Goal: Information Seeking & Learning: Learn about a topic

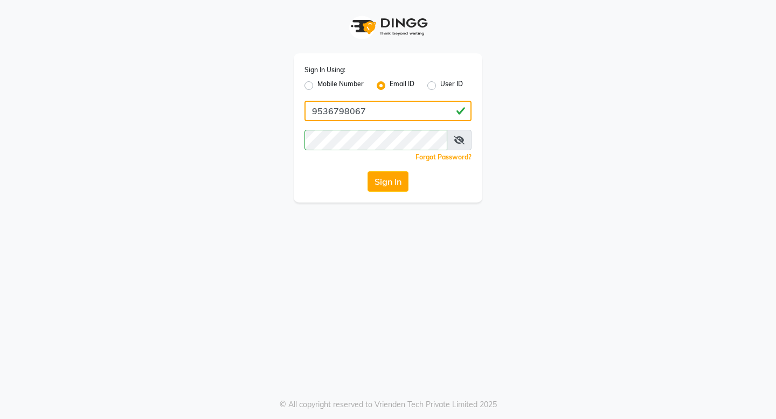
click at [409, 121] on input "9536798067" at bounding box center [387, 111] width 167 height 20
click at [210, 213] on div "Sign In Using: Mobile Number Email ID User ID satyaky111gmail.com Remember me F…" at bounding box center [388, 209] width 776 height 419
click at [392, 189] on button "Sign In" at bounding box center [387, 181] width 41 height 20
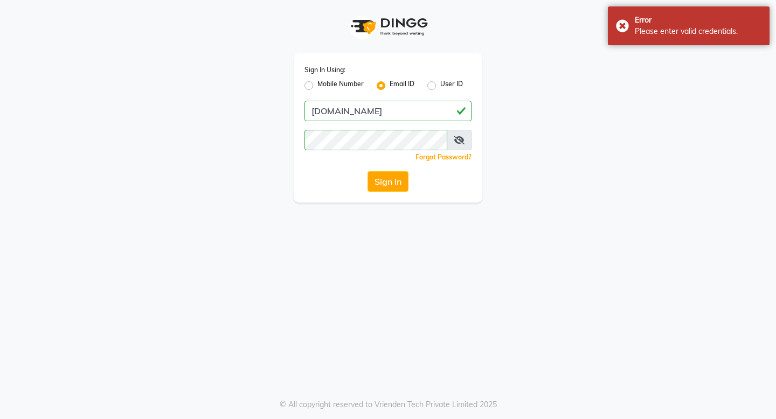
click at [462, 138] on icon at bounding box center [459, 140] width 11 height 9
click at [462, 138] on icon at bounding box center [460, 140] width 10 height 9
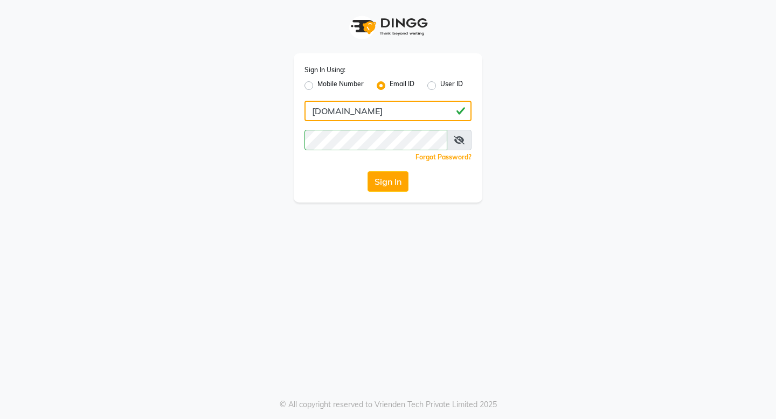
click at [357, 112] on input "satyaky111gmail.com" at bounding box center [387, 111] width 167 height 20
type input "satyaky111@gmail.com"
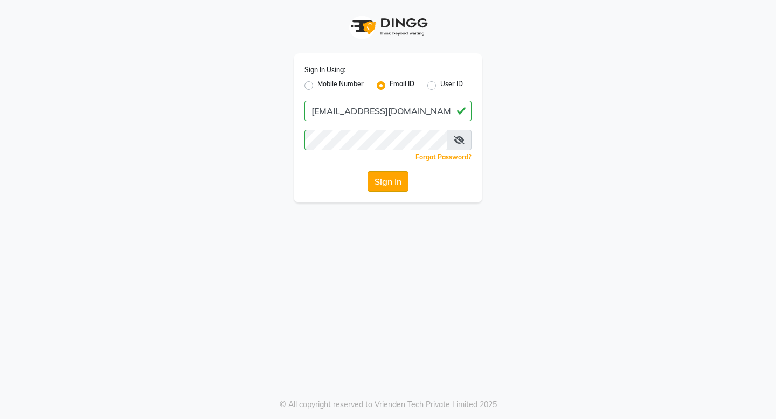
click at [385, 186] on button "Sign In" at bounding box center [387, 181] width 41 height 20
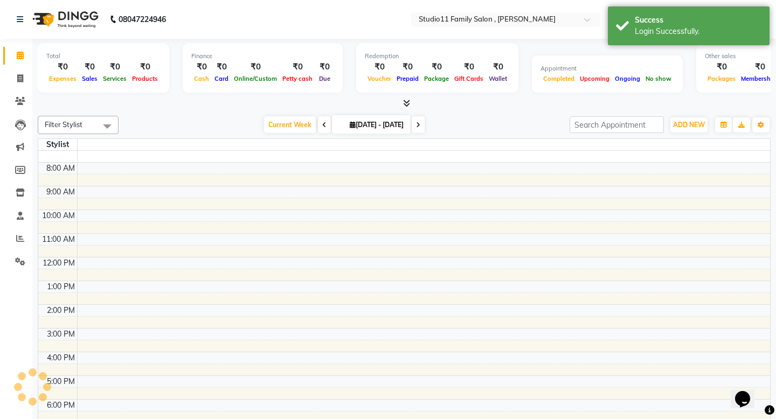
select select "en"
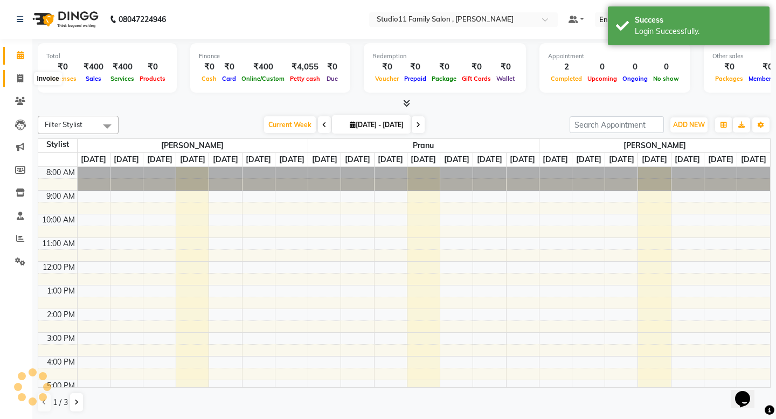
click at [17, 77] on icon at bounding box center [20, 78] width 6 height 8
select select "service"
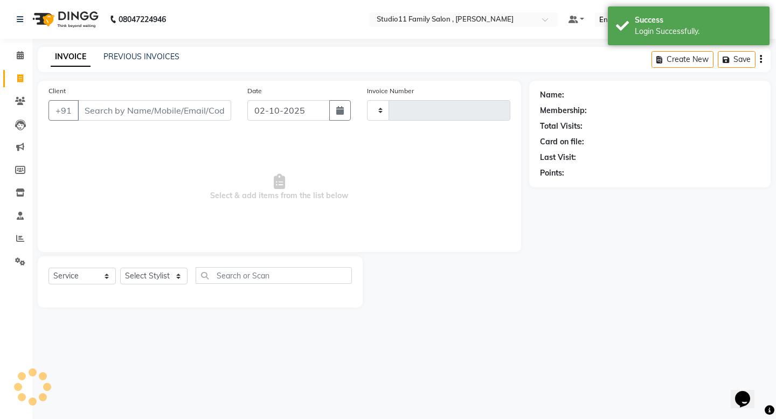
type input "1288"
select select "7303"
click at [126, 53] on link "PREVIOUS INVOICES" at bounding box center [141, 57] width 76 height 10
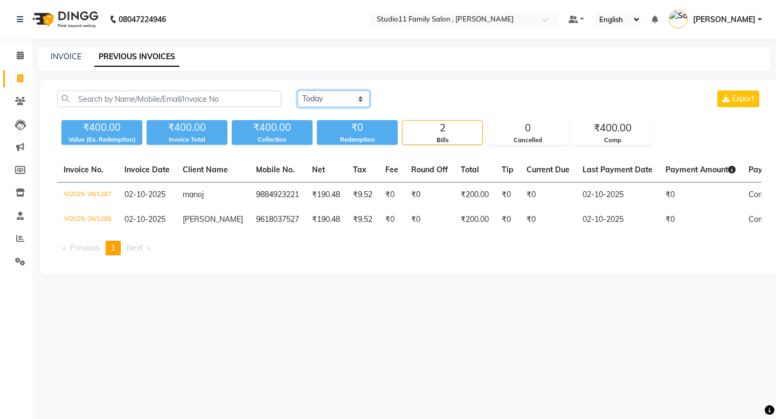
click at [334, 95] on select "Today Yesterday Custom Range" at bounding box center [333, 99] width 72 height 17
select select "range"
click at [297, 91] on select "Today Yesterday Custom Range" at bounding box center [333, 99] width 72 height 17
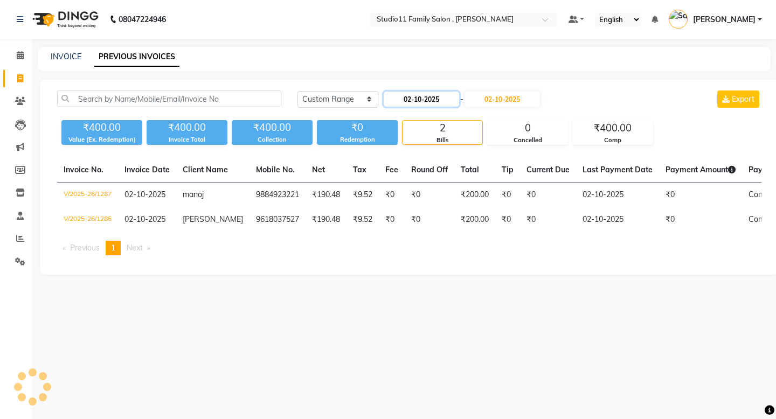
click at [406, 101] on input "02-10-2025" at bounding box center [421, 99] width 75 height 15
select select "10"
select select "2025"
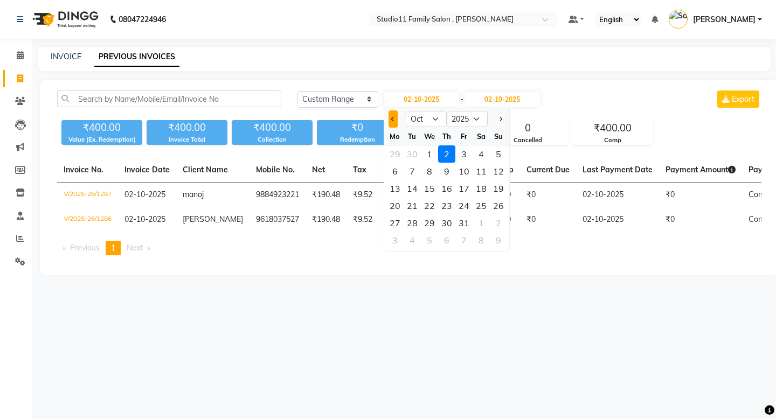
click at [393, 119] on span "Previous month" at bounding box center [393, 119] width 4 height 4
select select "8"
click at [460, 151] on div "1" at bounding box center [463, 153] width 17 height 17
type input "01-08-2025"
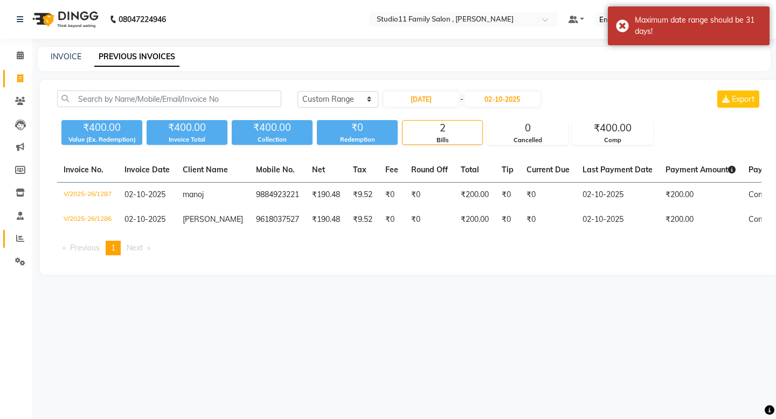
click at [16, 232] on link "Reports" at bounding box center [16, 239] width 26 height 18
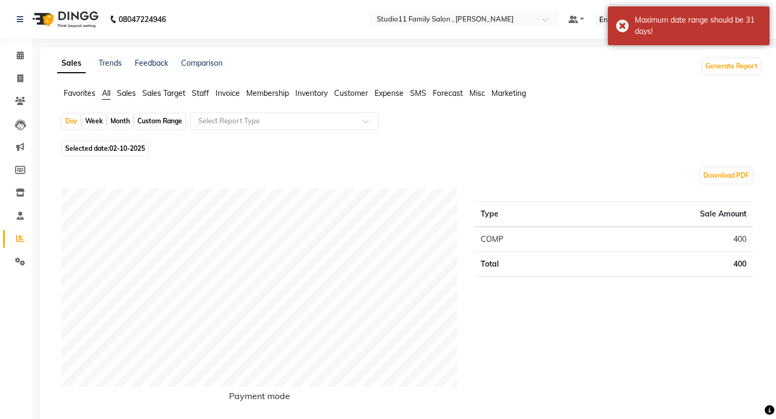
click at [144, 118] on div "Custom Range" at bounding box center [160, 121] width 50 height 15
select select "10"
select select "2025"
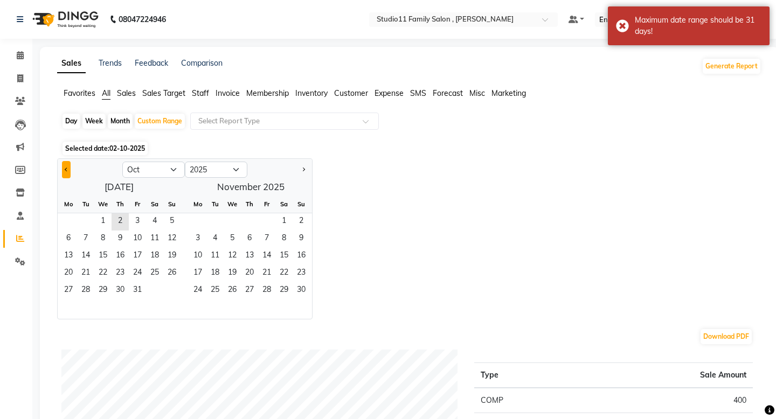
click at [66, 171] on span "Previous month" at bounding box center [67, 169] width 4 height 4
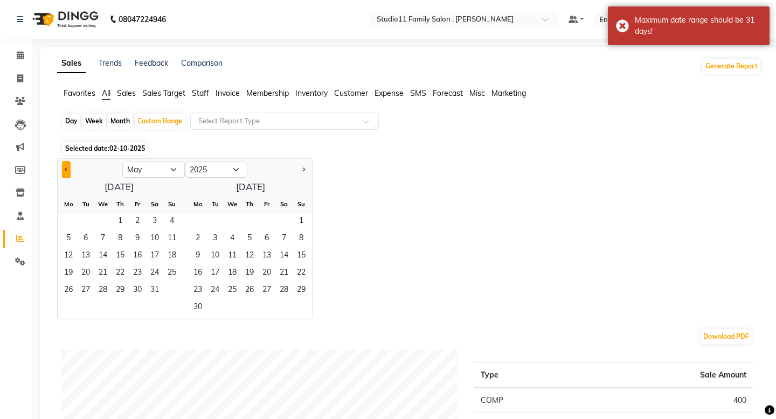
click at [66, 171] on span "Previous month" at bounding box center [67, 169] width 4 height 4
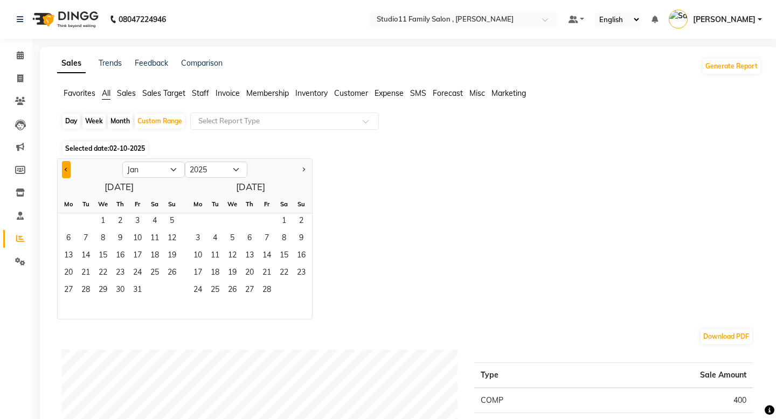
click at [66, 171] on span "Previous month" at bounding box center [67, 169] width 4 height 4
select select "12"
select select "2024"
click at [66, 171] on span "Previous month" at bounding box center [67, 169] width 4 height 4
click at [304, 168] on button "Next month" at bounding box center [303, 169] width 9 height 17
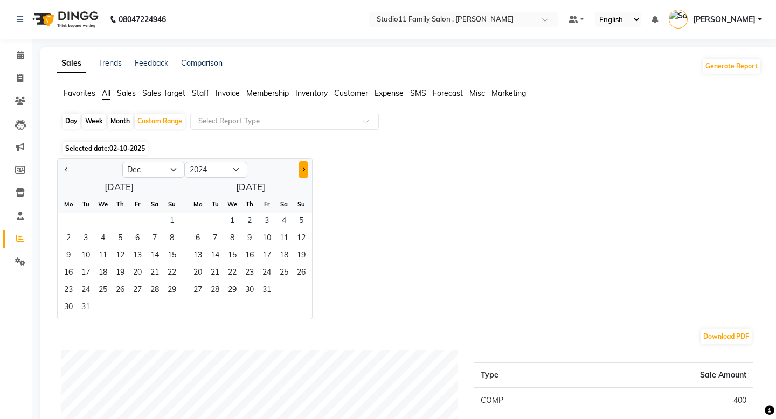
click at [304, 168] on button "Next month" at bounding box center [303, 169] width 9 height 17
select select "1"
select select "2025"
click at [106, 220] on span "1" at bounding box center [102, 221] width 17 height 17
click at [303, 170] on span "Next month" at bounding box center [303, 169] width 4 height 4
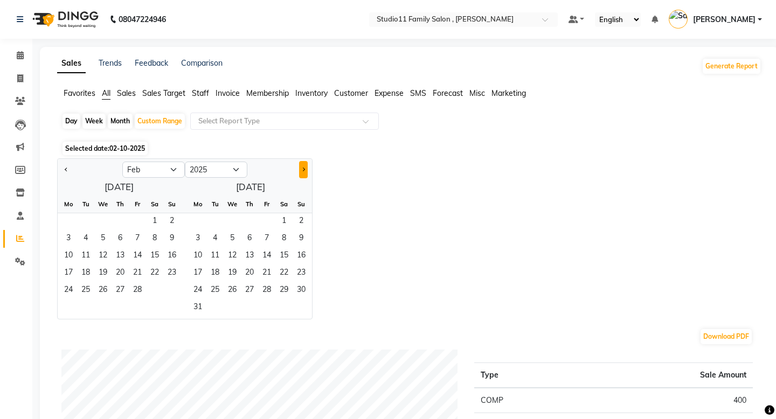
click at [303, 170] on span "Next month" at bounding box center [303, 169] width 4 height 4
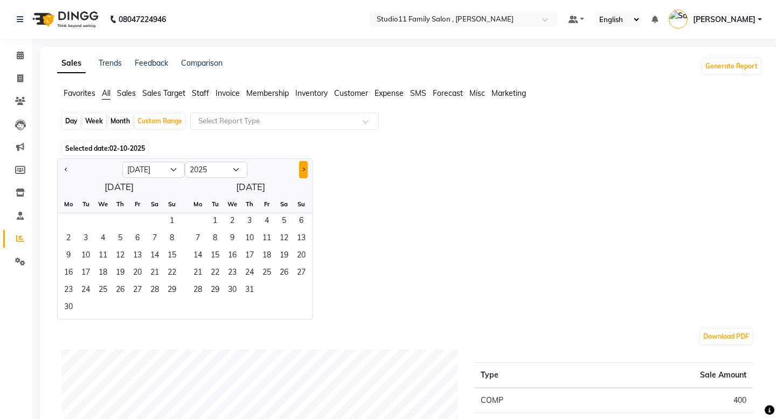
click at [303, 170] on span "Next month" at bounding box center [303, 169] width 4 height 4
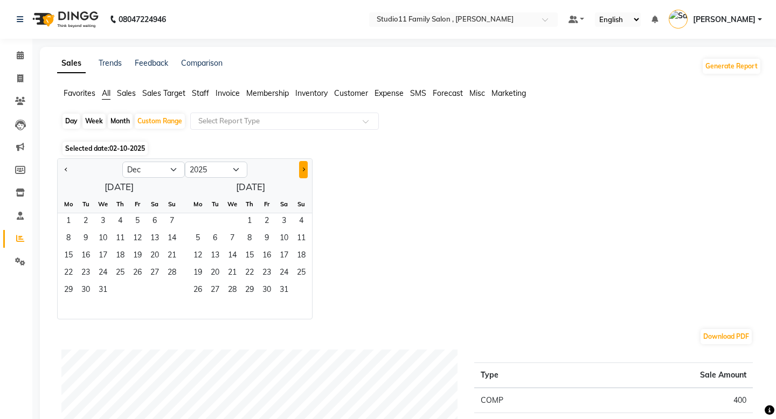
click at [303, 170] on span "Next month" at bounding box center [303, 169] width 4 height 4
select select "1"
select select "2026"
click at [303, 170] on span "Next month" at bounding box center [303, 169] width 4 height 4
click at [65, 170] on button "Previous month" at bounding box center [66, 169] width 9 height 17
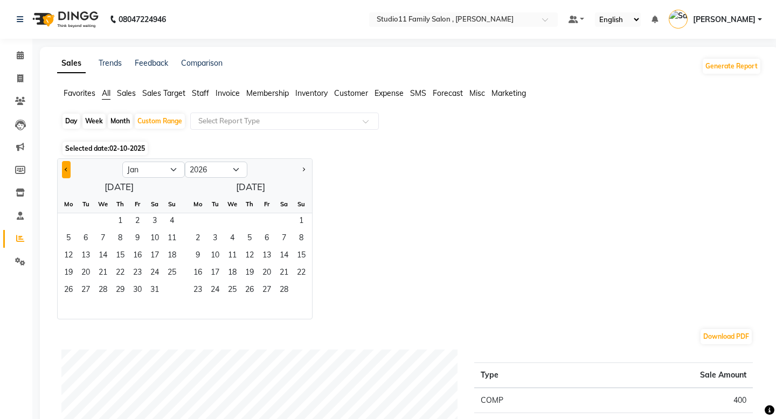
click at [65, 170] on button "Previous month" at bounding box center [66, 169] width 9 height 17
select select "12"
select select "2025"
click at [108, 292] on span "31" at bounding box center [102, 290] width 17 height 17
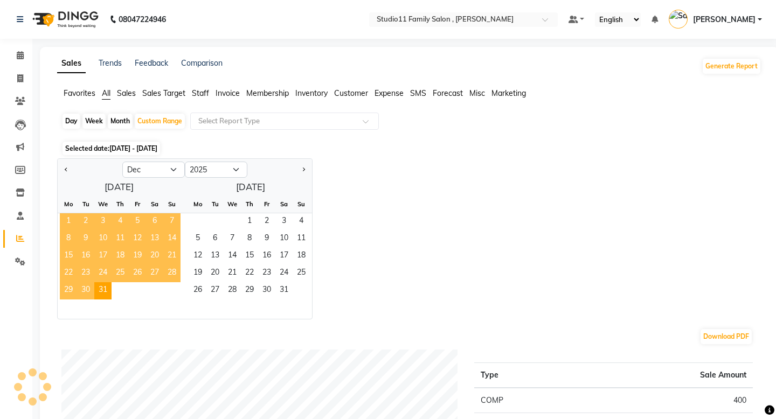
click at [427, 243] on div "Jan Feb Mar Apr May Jun Jul Aug Sep Oct Nov Dec 2015 2016 2017 2018 2019 2020 2…" at bounding box center [409, 238] width 704 height 161
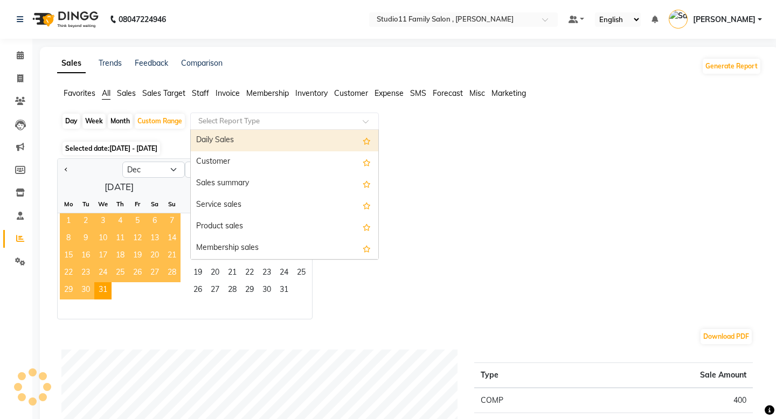
click at [351, 122] on input "text" at bounding box center [273, 121] width 155 height 11
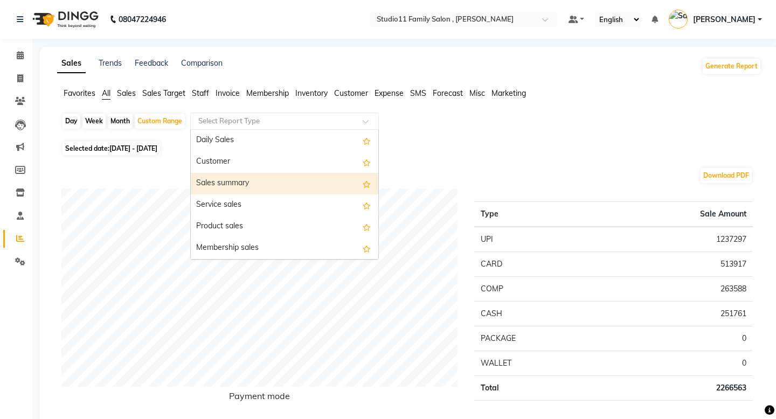
click at [313, 184] on div "Sales summary" at bounding box center [284, 184] width 187 height 22
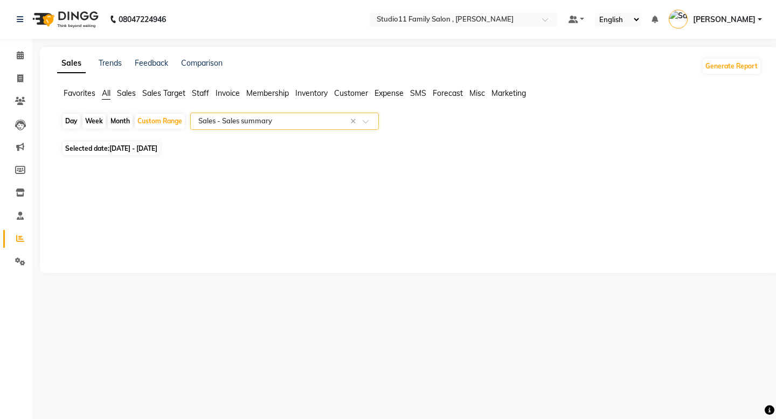
select select "full_report"
select select "pdf"
click at [128, 95] on span "Sales" at bounding box center [126, 93] width 19 height 10
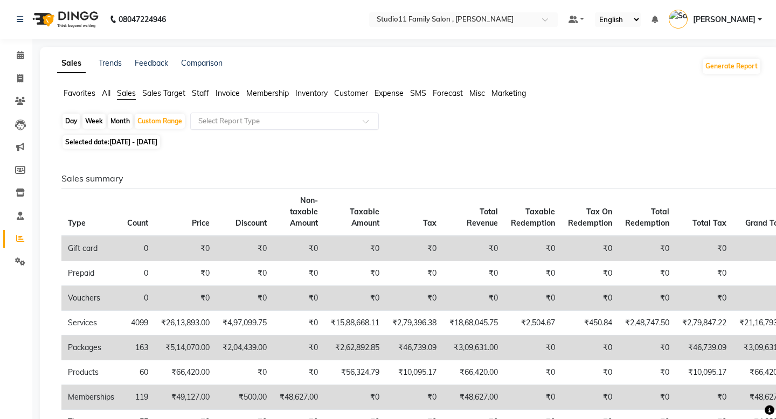
click at [295, 123] on input "text" at bounding box center [273, 121] width 155 height 11
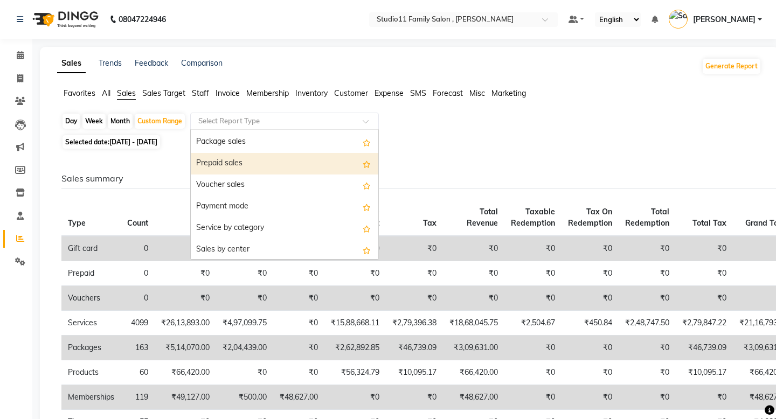
scroll to position [128, 0]
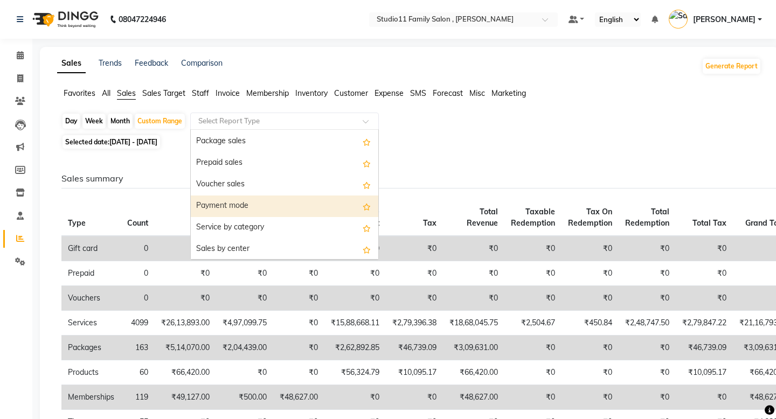
click at [295, 209] on div "Payment mode" at bounding box center [284, 207] width 187 height 22
select select "full_report"
select select "pdf"
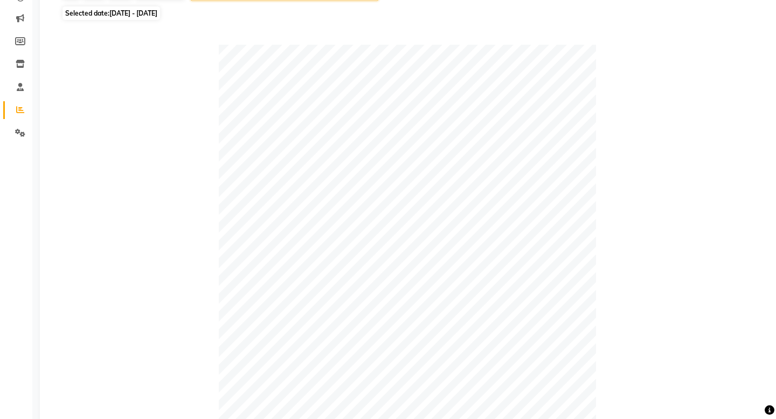
scroll to position [0, 0]
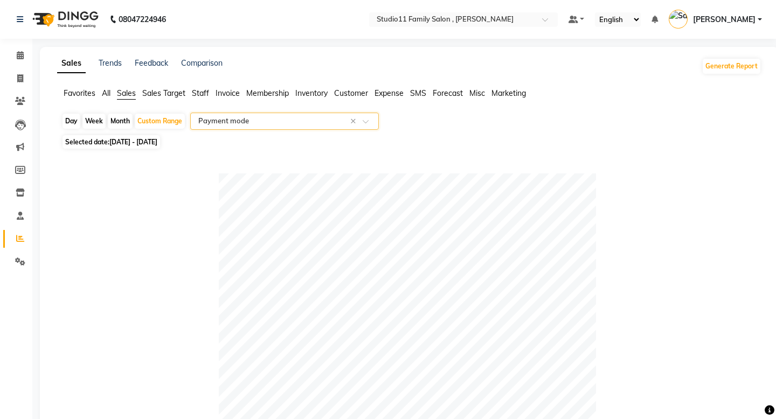
click at [71, 312] on div at bounding box center [406, 361] width 691 height 377
